Goal: Answer question/provide support: Share knowledge or assist other users

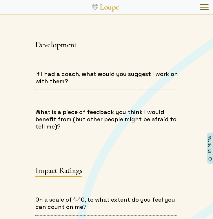
scroll to position [1247, 0]
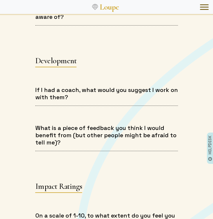
click at [144, 99] on div "If I had a coach, what would you suggest I work on with them?" at bounding box center [106, 97] width 157 height 31
click at [145, 92] on h4 "If I had a coach, what would you suggest I work on with them?" at bounding box center [106, 93] width 143 height 15
click at [136, 124] on h4 "What is a piece of feedback you think I would benefit from (but other people mi…" at bounding box center [106, 135] width 143 height 22
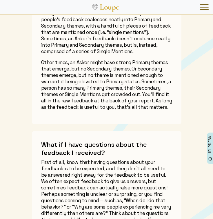
scroll to position [2069, 0]
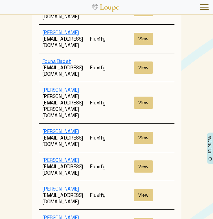
scroll to position [853, 0]
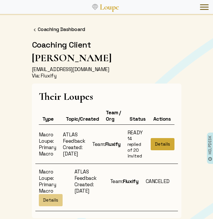
click at [165, 140] on button "Details" at bounding box center [163, 144] width 24 height 12
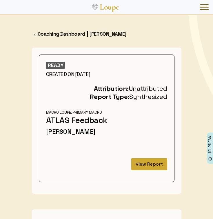
click at [153, 165] on button "View Report" at bounding box center [149, 164] width 36 height 12
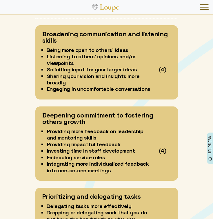
scroll to position [2685, 0]
